Goal: Transaction & Acquisition: Purchase product/service

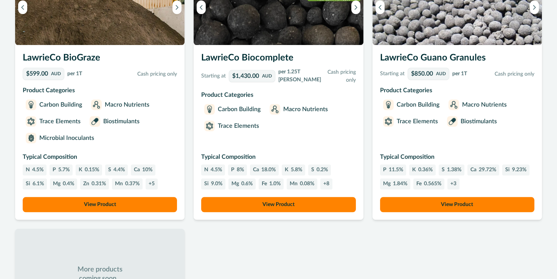
scroll to position [722, 0]
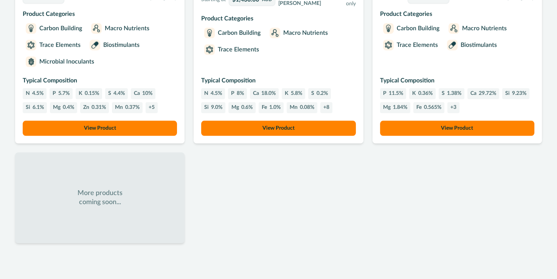
click at [460, 127] on button "View Product" at bounding box center [457, 128] width 154 height 15
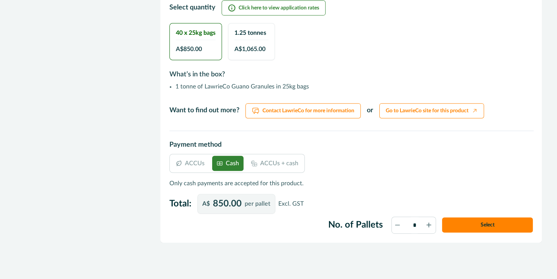
scroll to position [385, 0]
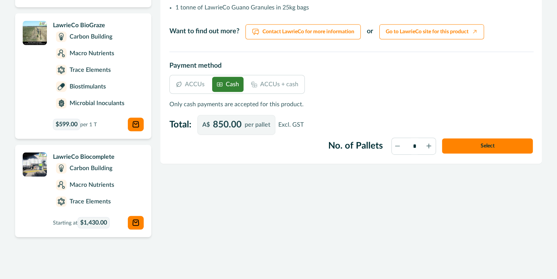
click at [429, 148] on icon at bounding box center [429, 146] width 4 height 4
click at [397, 147] on div "*" at bounding box center [414, 146] width 45 height 17
click at [398, 151] on icon at bounding box center [400, 151] width 11 height 11
type input "*"
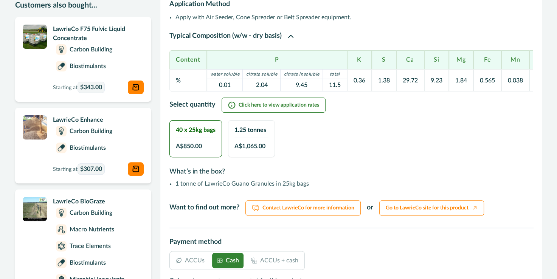
scroll to position [228, 0]
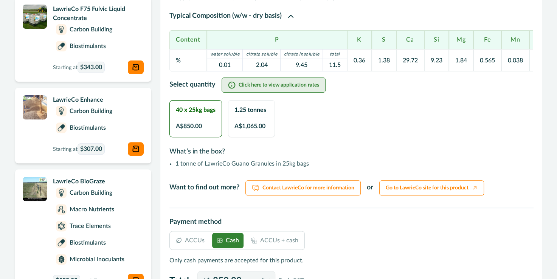
click at [304, 93] on button "Click here to view application rates" at bounding box center [274, 85] width 104 height 15
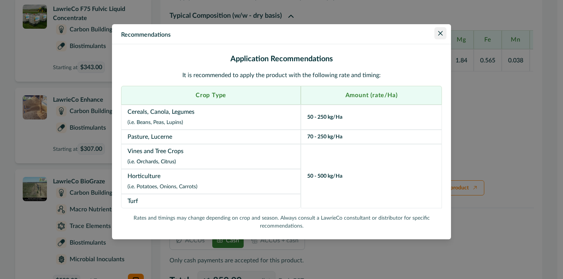
click at [440, 33] on icon "Close" at bounding box center [440, 33] width 5 height 5
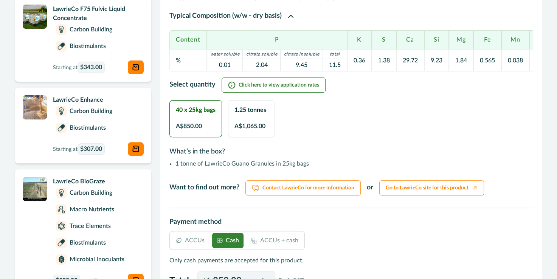
click at [476, 241] on div "ACCUs Cash ACCUs + cash Only cash payments are accepted for this product. Total…" at bounding box center [351, 261] width 364 height 60
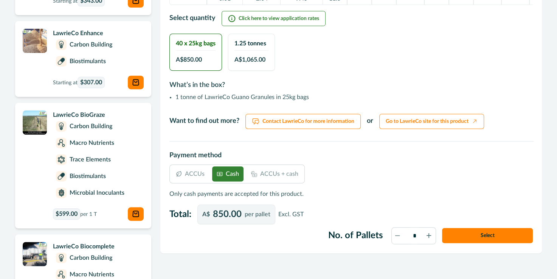
scroll to position [304, 0]
